Goal: Book appointment/travel/reservation

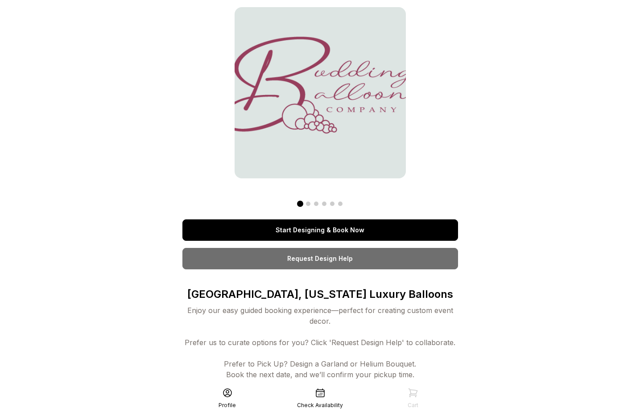
click at [337, 228] on link "Start Designing & Book Now" at bounding box center [319, 229] width 275 height 21
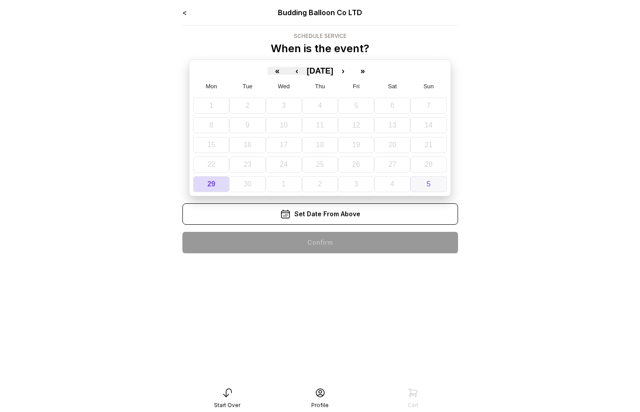
click at [427, 182] on abbr "5" at bounding box center [429, 184] width 4 height 8
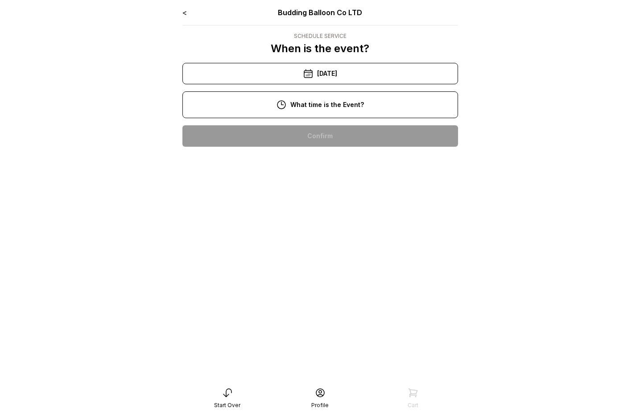
click at [321, 167] on div "11:00 am" at bounding box center [319, 164] width 261 height 21
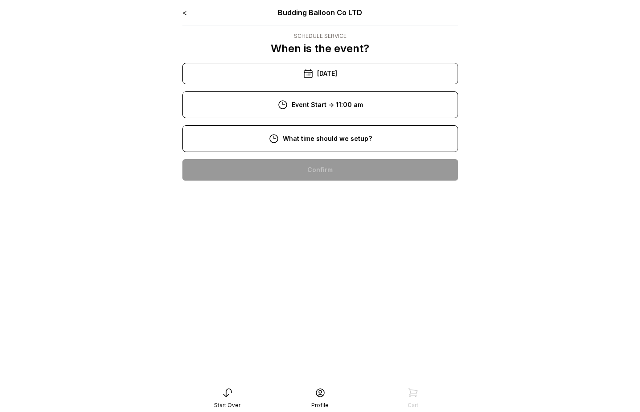
click at [321, 196] on div "9:00 am" at bounding box center [319, 198] width 261 height 21
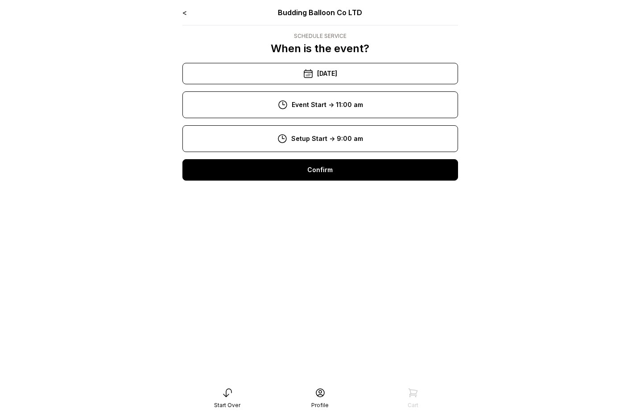
click at [326, 178] on div "Confirm" at bounding box center [319, 169] width 275 height 21
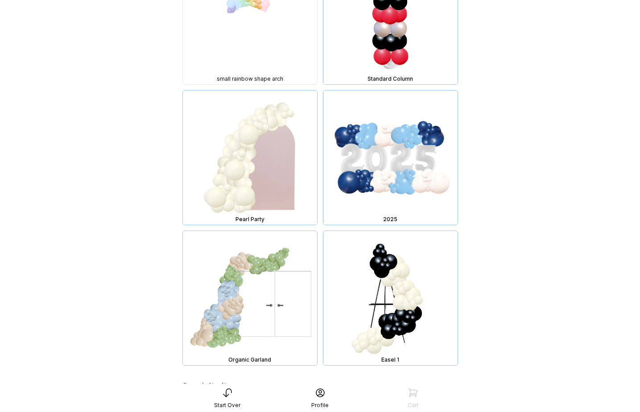
scroll to position [2442, 0]
